Goal: Find contact information: Find contact information

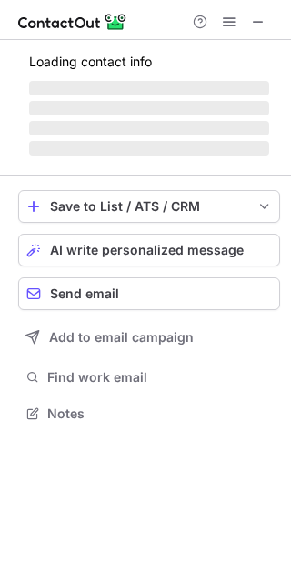
scroll to position [9, 9]
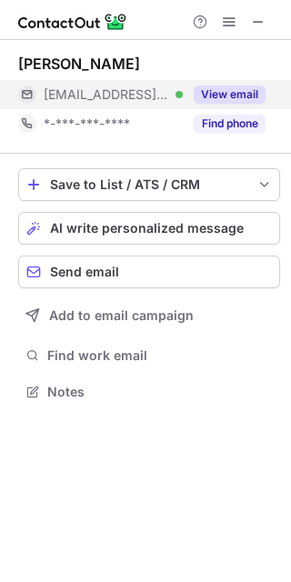
click at [232, 92] on button "View email" at bounding box center [230, 94] width 72 height 18
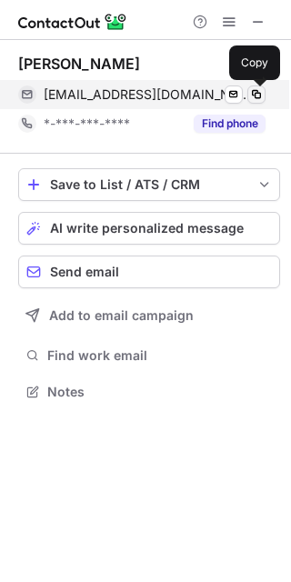
click at [259, 97] on span at bounding box center [256, 94] width 15 height 15
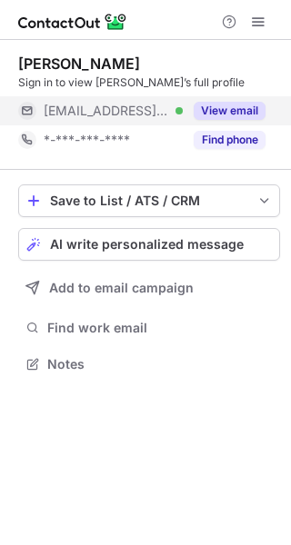
scroll to position [9, 9]
click at [215, 113] on button "View email" at bounding box center [230, 111] width 72 height 18
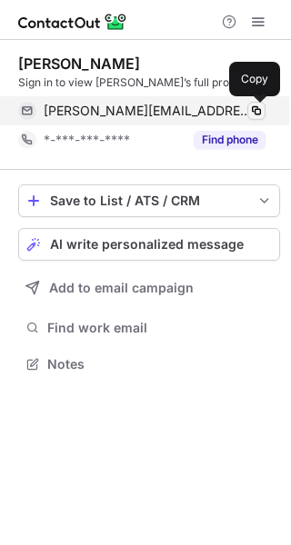
click at [254, 113] on span at bounding box center [256, 111] width 15 height 15
click at [256, 110] on span at bounding box center [256, 111] width 15 height 15
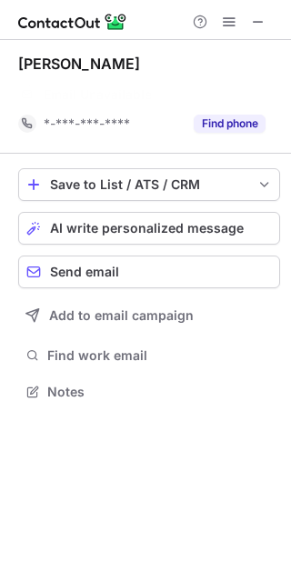
scroll to position [349, 291]
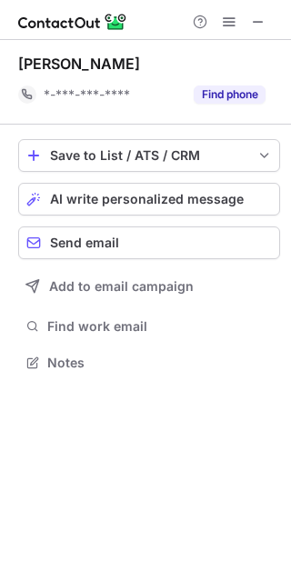
click at [54, 64] on div "[PERSON_NAME]" at bounding box center [79, 64] width 122 height 18
drag, startPoint x: 54, startPoint y: 64, endPoint x: 95, endPoint y: 64, distance: 41.8
click at [87, 64] on div "[PERSON_NAME]" at bounding box center [79, 64] width 122 height 18
copy div "[PERSON_NAME]"
